Goal: Information Seeking & Learning: Learn about a topic

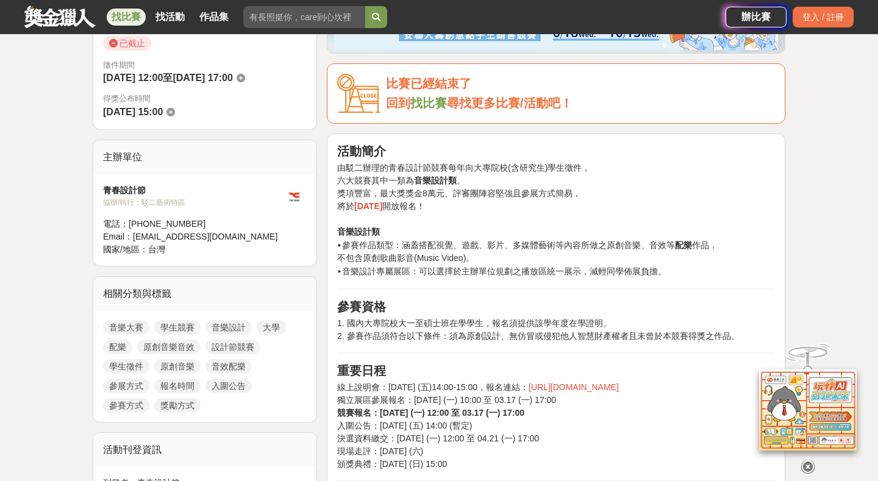
scroll to position [398, 0]
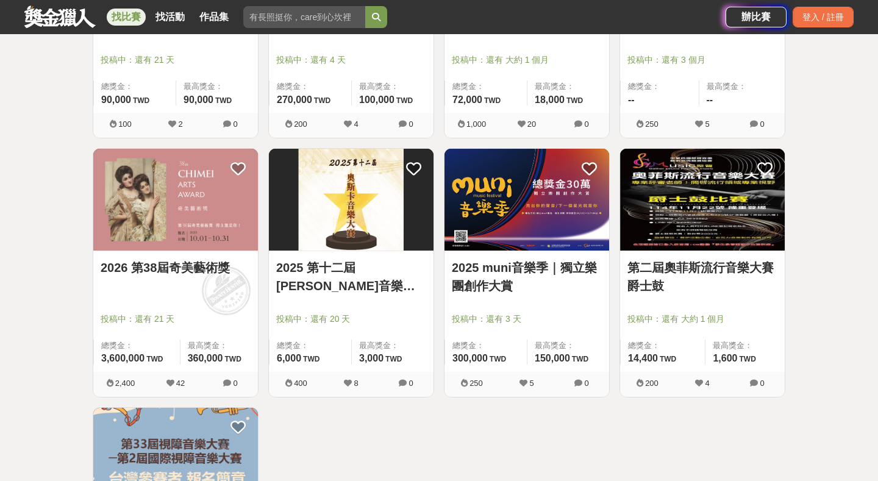
scroll to position [868, 0]
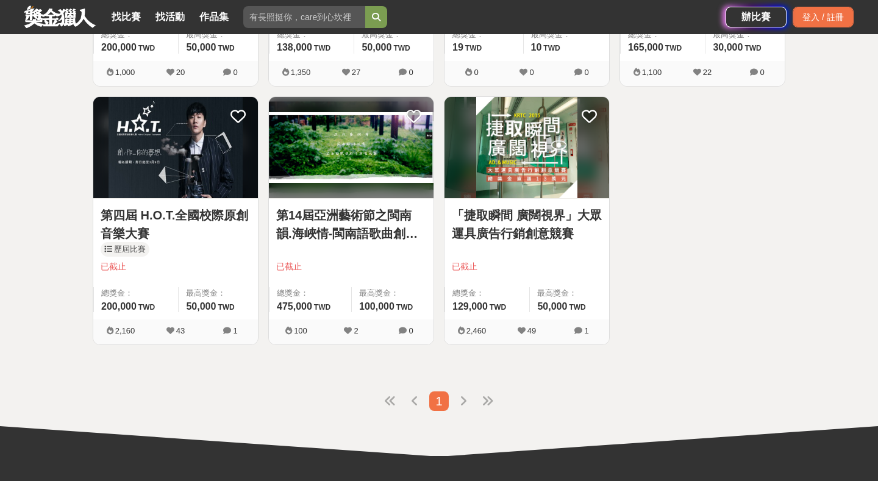
scroll to position [1220, 0]
